Goal: Ask a question

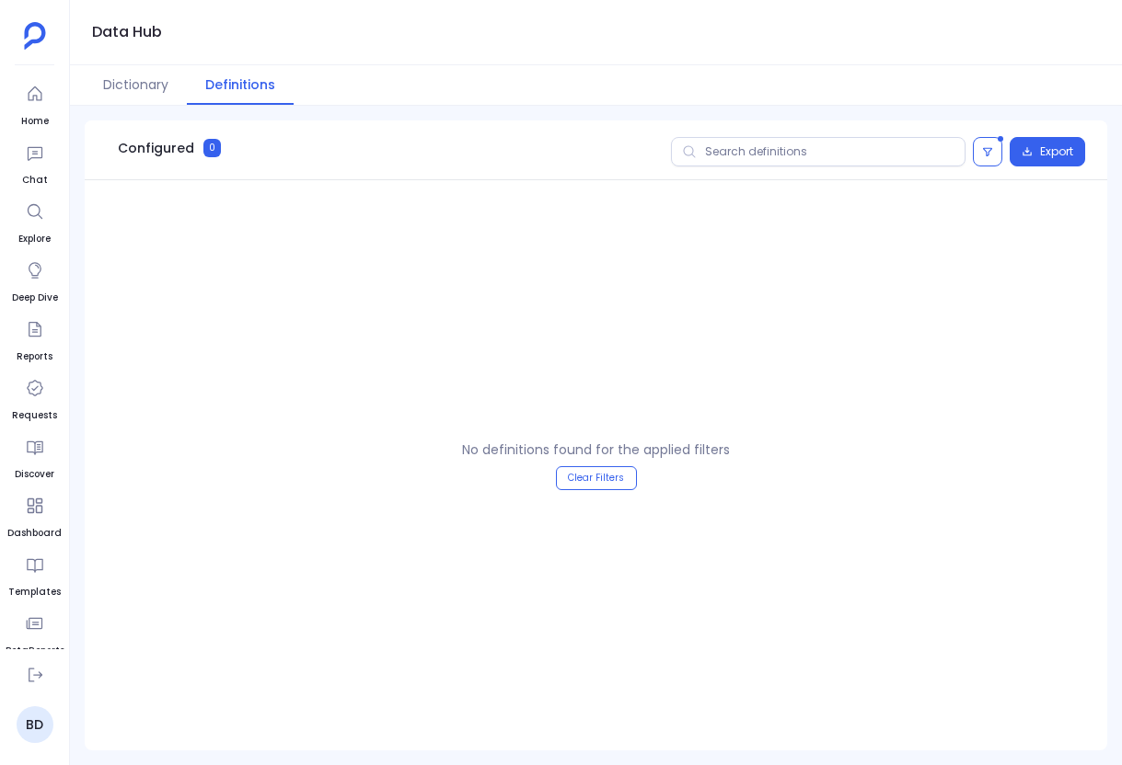
scroll to position [116, 0]
click at [36, 96] on icon at bounding box center [35, 95] width 18 height 18
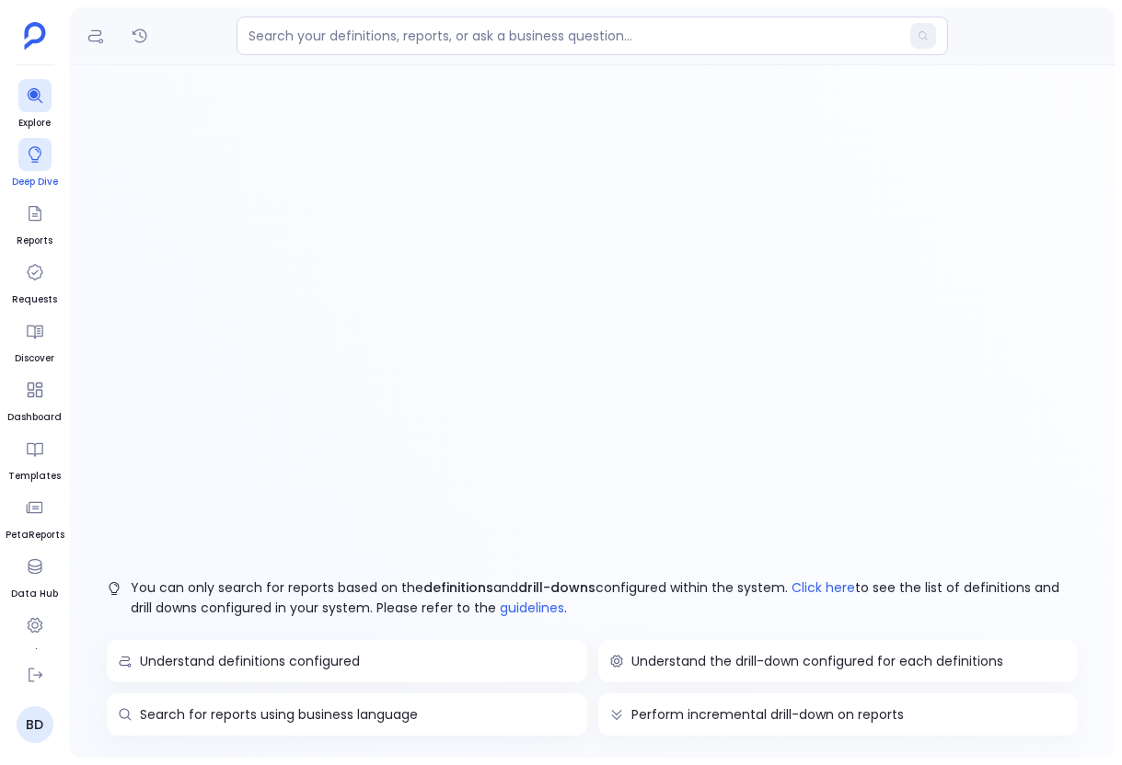
click at [43, 171] on link "Deep Dive" at bounding box center [35, 164] width 46 height 52
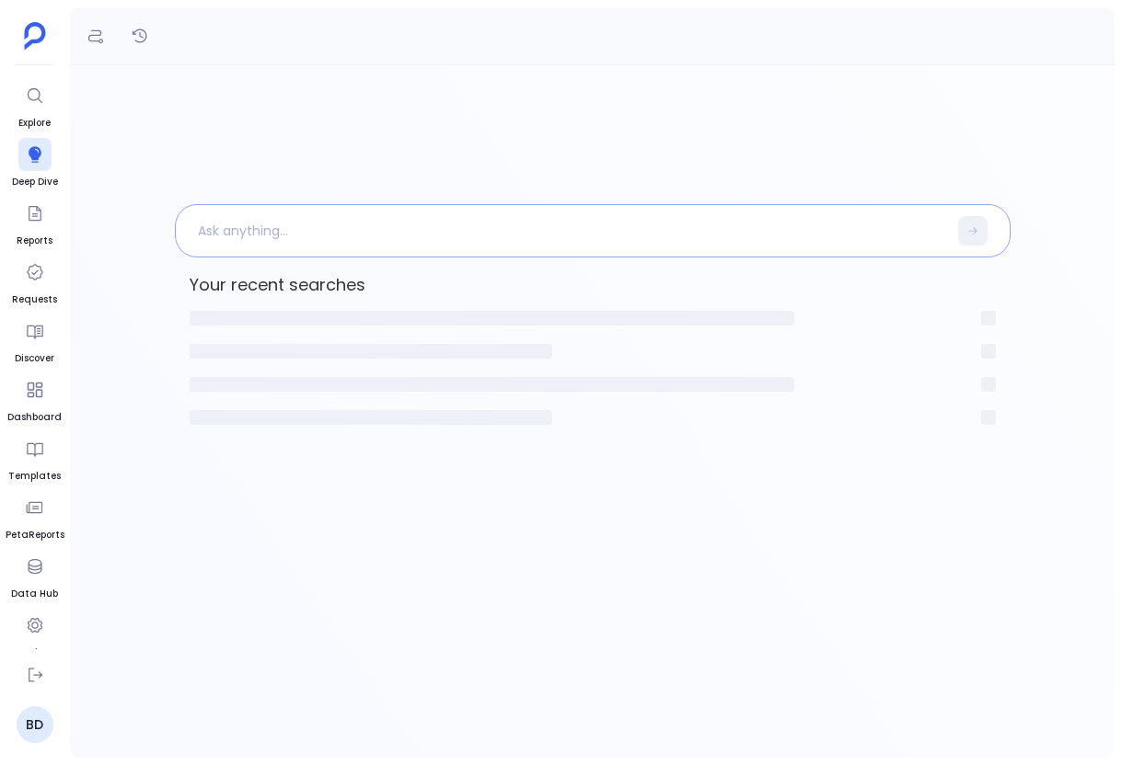
click at [389, 230] on p at bounding box center [561, 231] width 771 height 48
click at [12, 95] on ul "Home Chat Explore Deep Dive Reports Requests Discover Dashboard Templates PetaR…" at bounding box center [35, 363] width 59 height 572
click at [50, 101] on div at bounding box center [34, 95] width 33 height 33
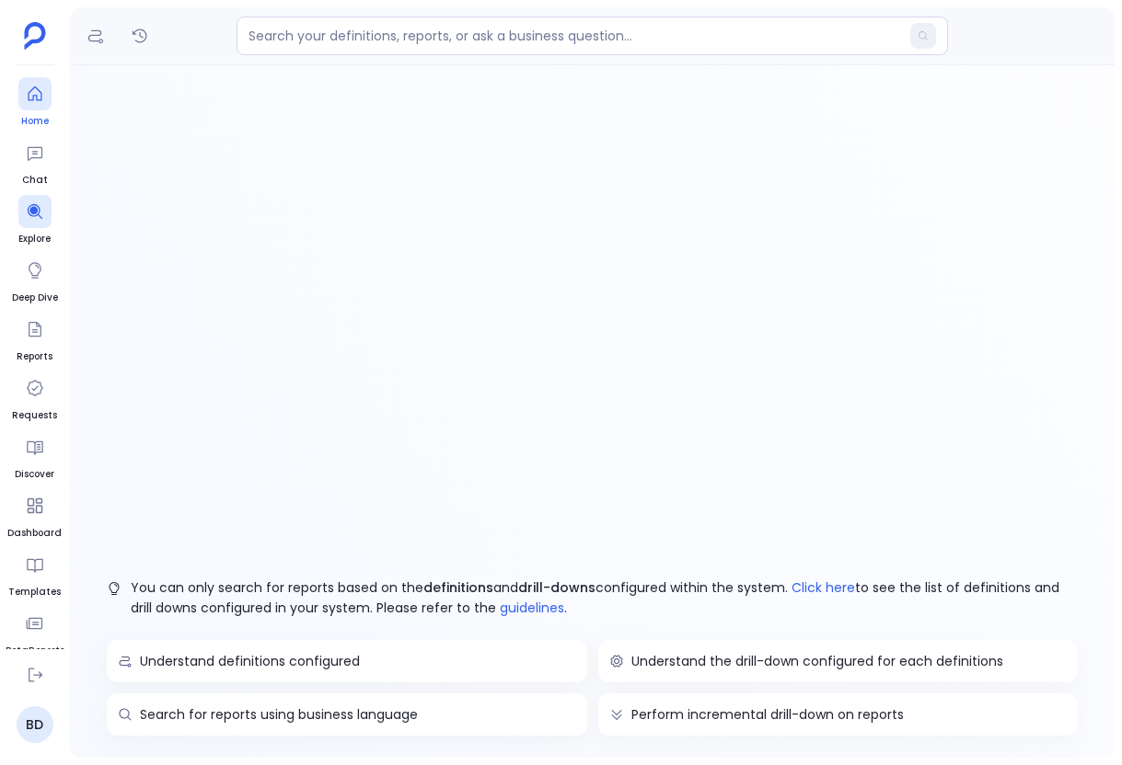
click at [43, 102] on icon at bounding box center [35, 94] width 18 height 18
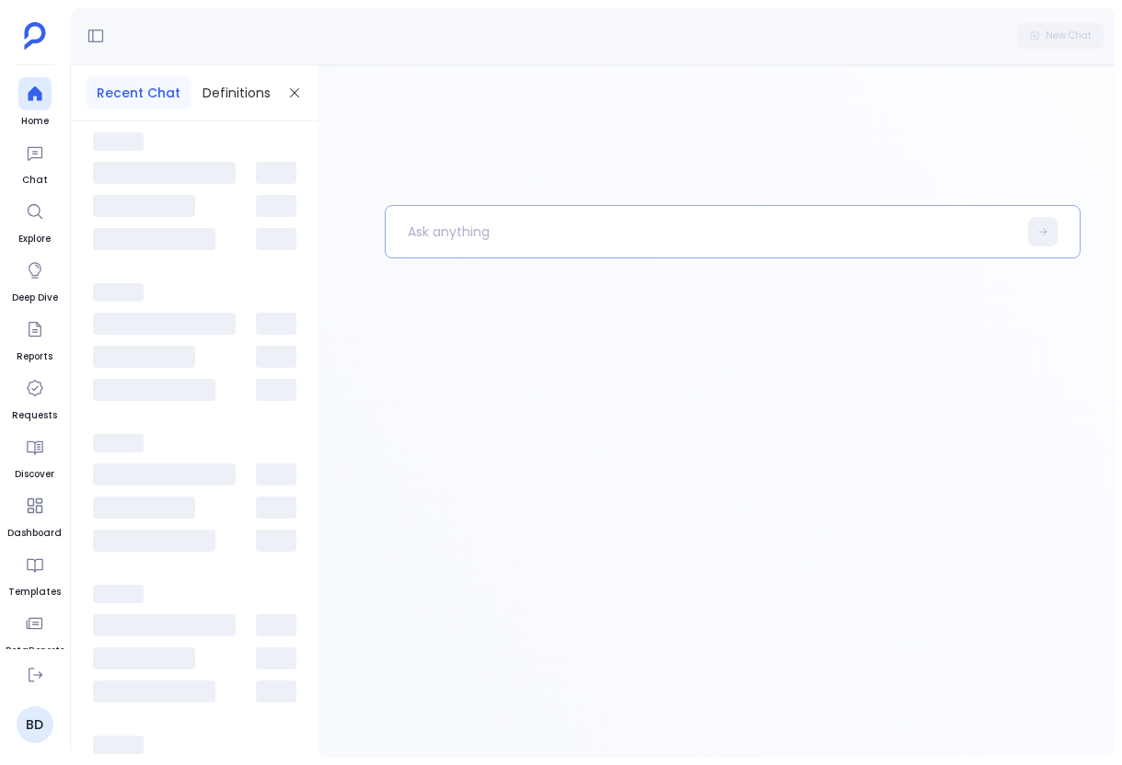
click at [438, 226] on p at bounding box center [700, 232] width 631 height 48
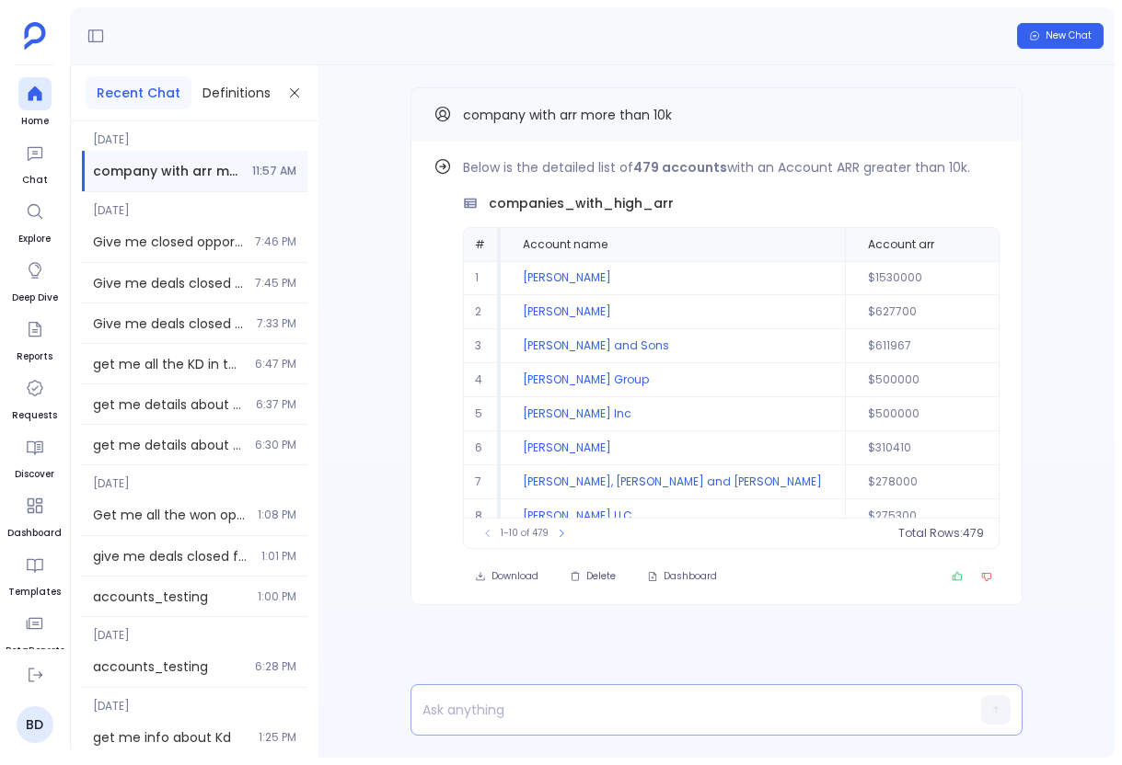
click at [530, 735] on div at bounding box center [716, 711] width 612 height 52
click at [535, 723] on div at bounding box center [680, 710] width 539 height 35
click at [548, 704] on p at bounding box center [680, 710] width 539 height 26
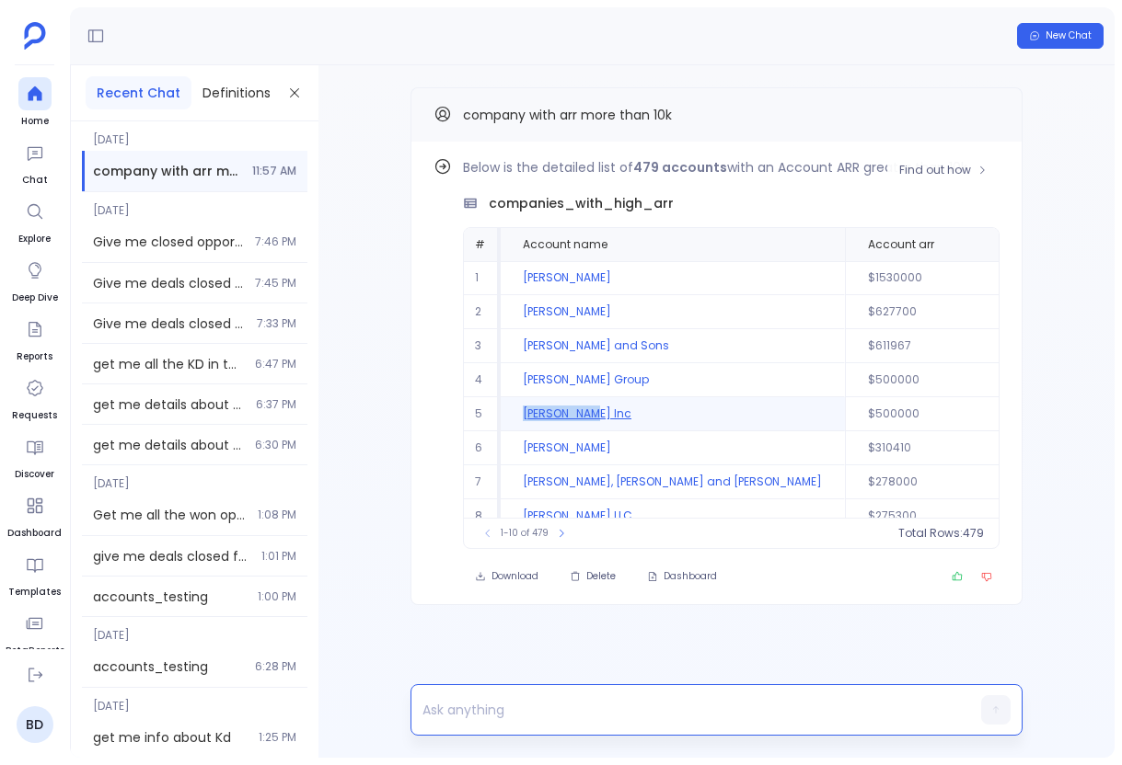
drag, startPoint x: 599, startPoint y: 411, endPoint x: 512, endPoint y: 413, distance: 87.4
click at [512, 413] on td "[PERSON_NAME] Inc" at bounding box center [672, 414] width 344 height 34
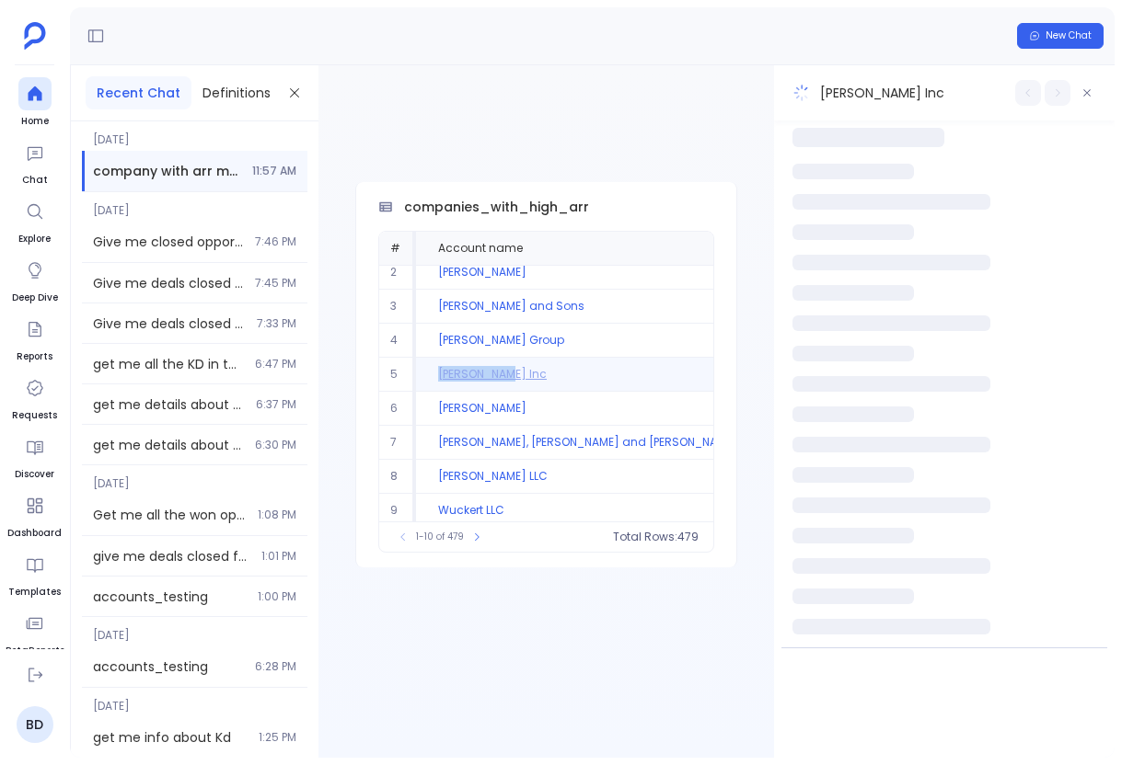
scroll to position [43, 0]
click at [1082, 84] on button "button" at bounding box center [1087, 93] width 26 height 26
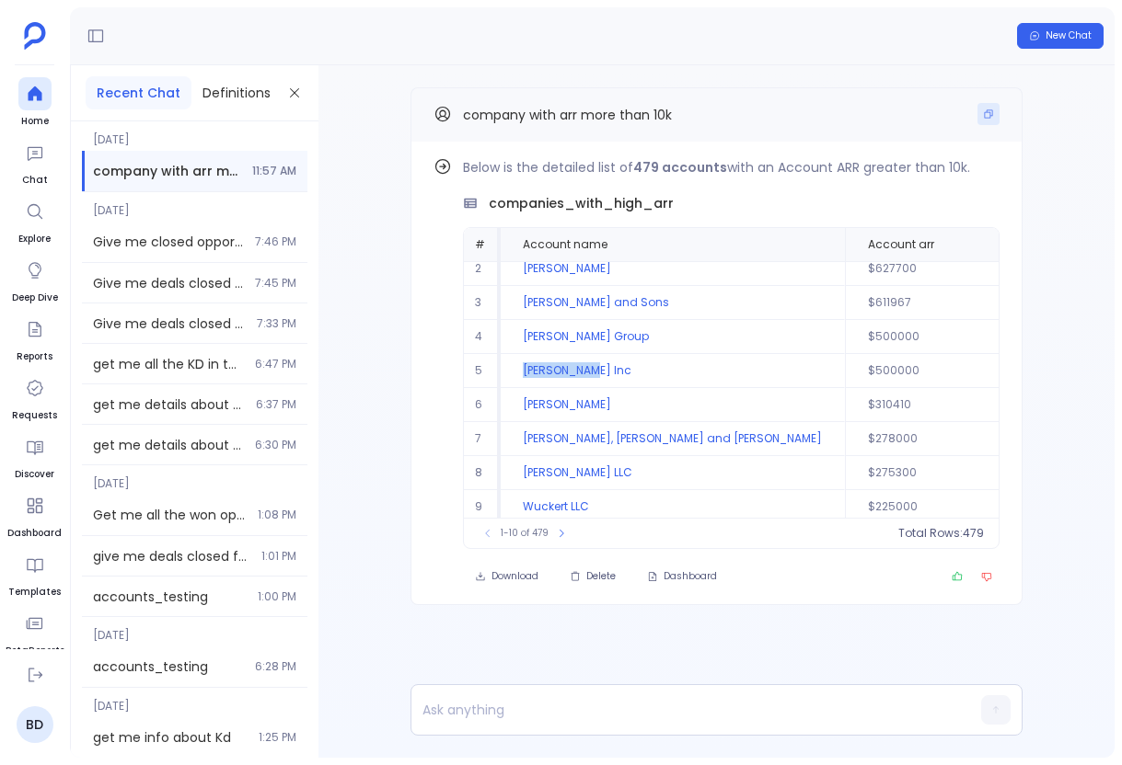
click at [984, 110] on icon "Copy" at bounding box center [988, 114] width 11 height 11
click at [489, 712] on p at bounding box center [680, 710] width 539 height 26
paste p
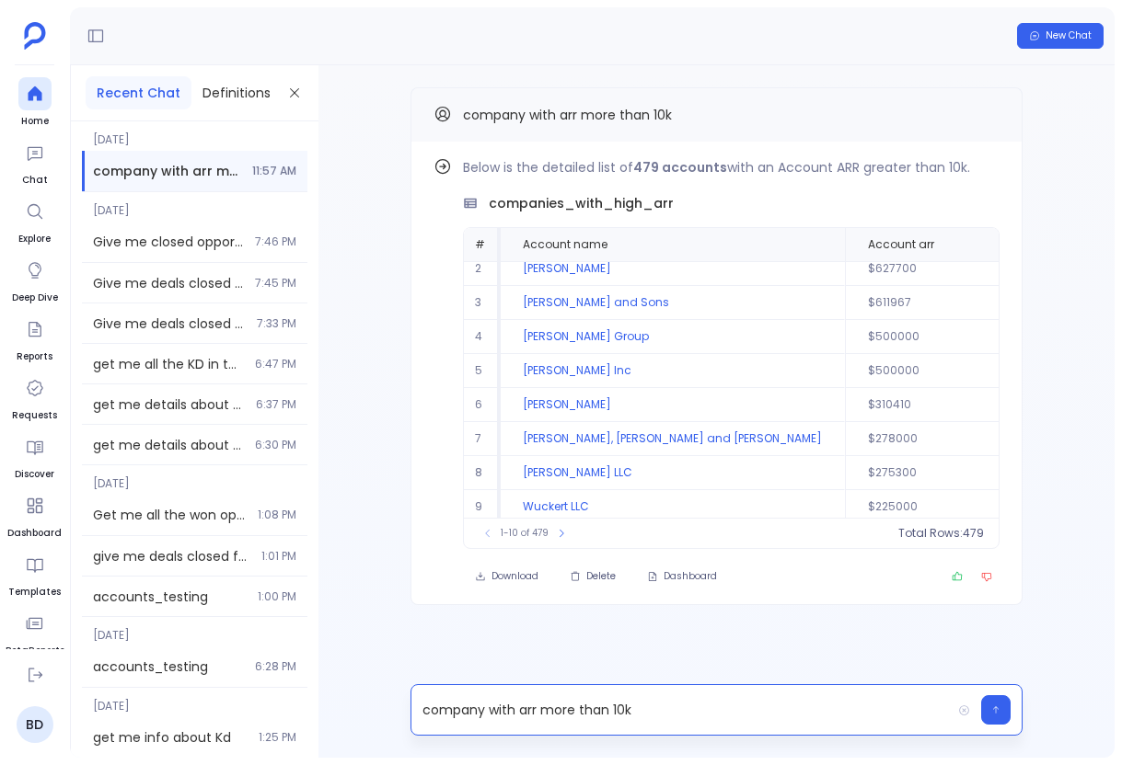
click at [625, 710] on p "company with arr more than 10k" at bounding box center [680, 710] width 539 height 26
